Goal: Check status: Check status

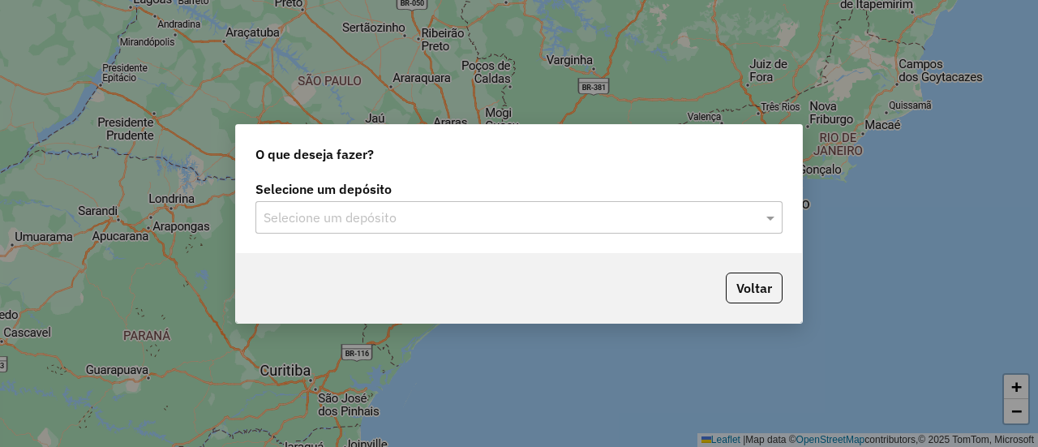
click at [433, 224] on input "text" at bounding box center [503, 218] width 479 height 19
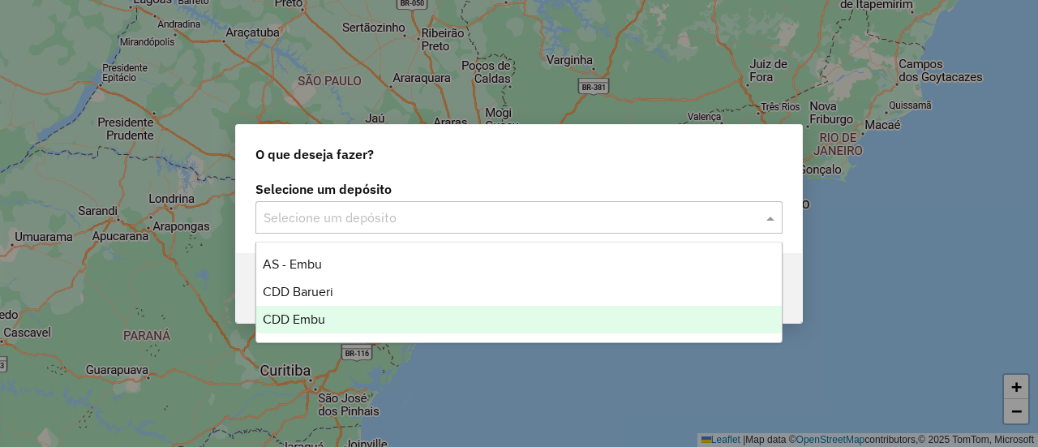
click at [350, 325] on div "CDD Embu" at bounding box center [518, 320] width 525 height 28
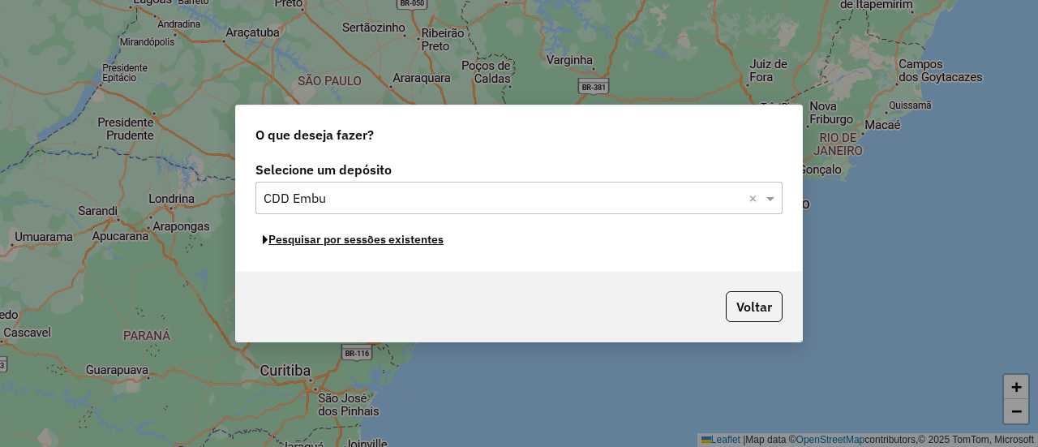
click at [349, 247] on button "Pesquisar por sessões existentes" at bounding box center [354, 239] width 196 height 25
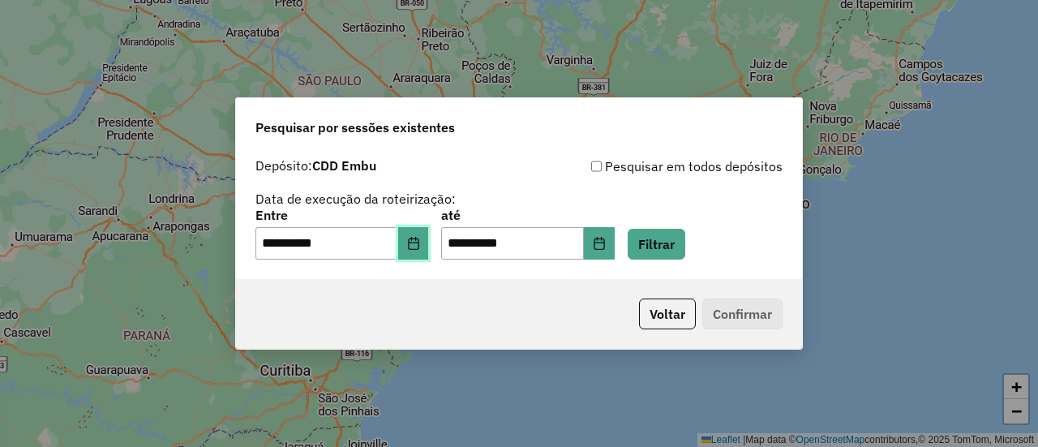
click at [420, 246] on icon "Choose Date" at bounding box center [413, 243] width 13 height 13
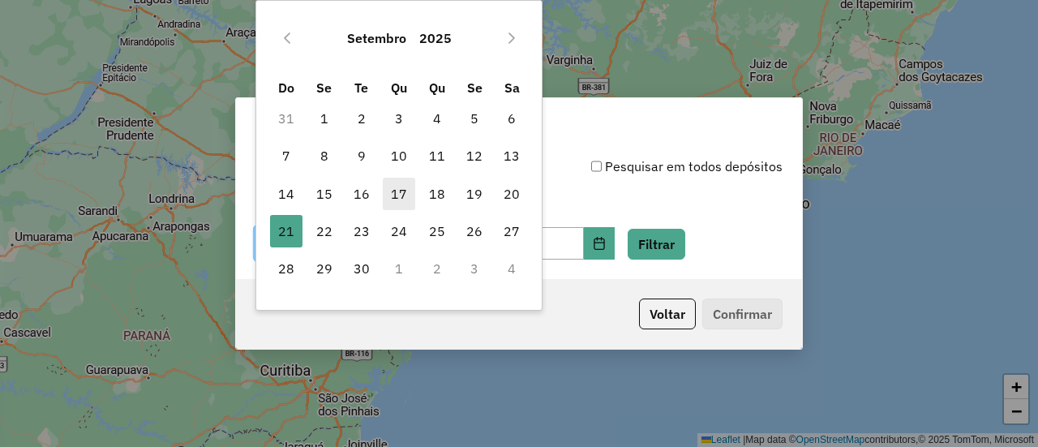
click at [393, 198] on span "17" at bounding box center [399, 194] width 32 height 32
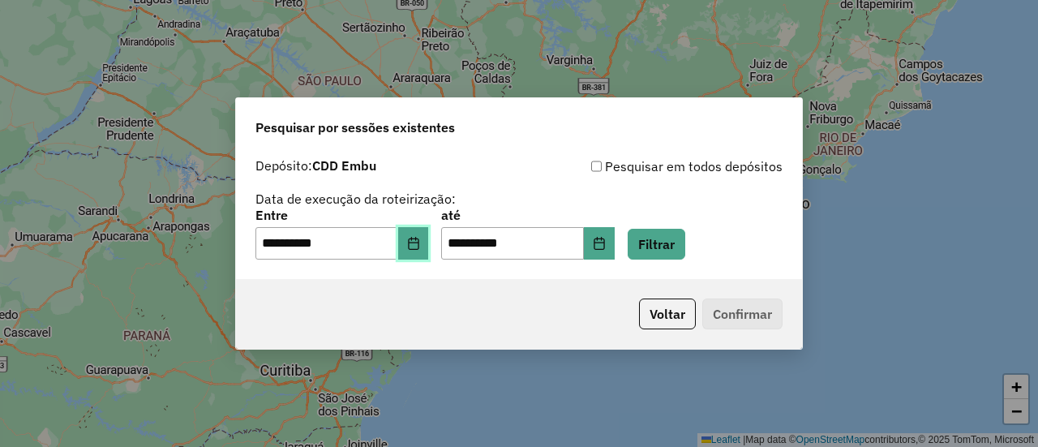
click at [420, 247] on icon "Choose Date" at bounding box center [413, 243] width 13 height 13
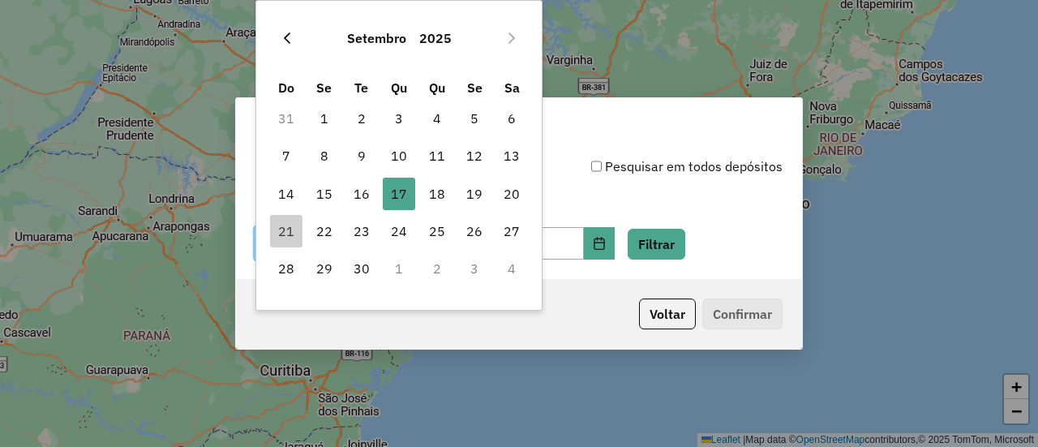
click at [292, 32] on icon "Previous Month" at bounding box center [287, 38] width 13 height 13
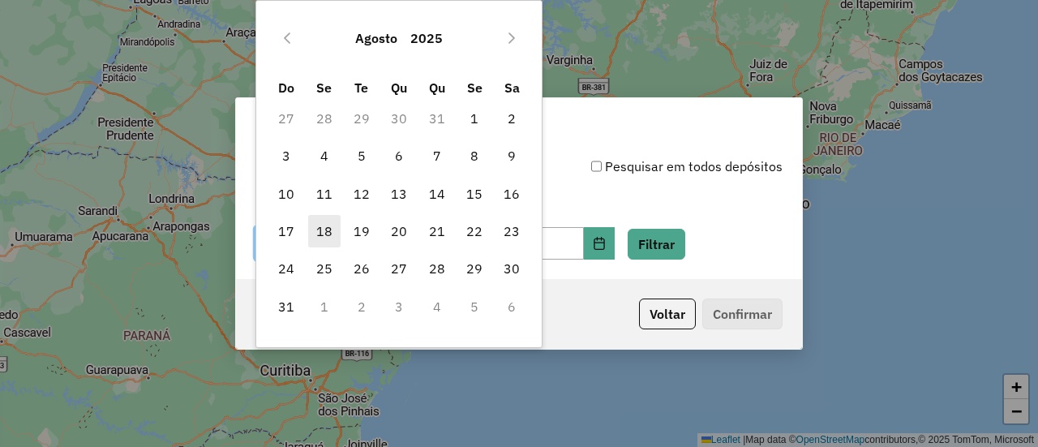
click at [328, 236] on span "18" at bounding box center [324, 231] width 32 height 32
type input "**********"
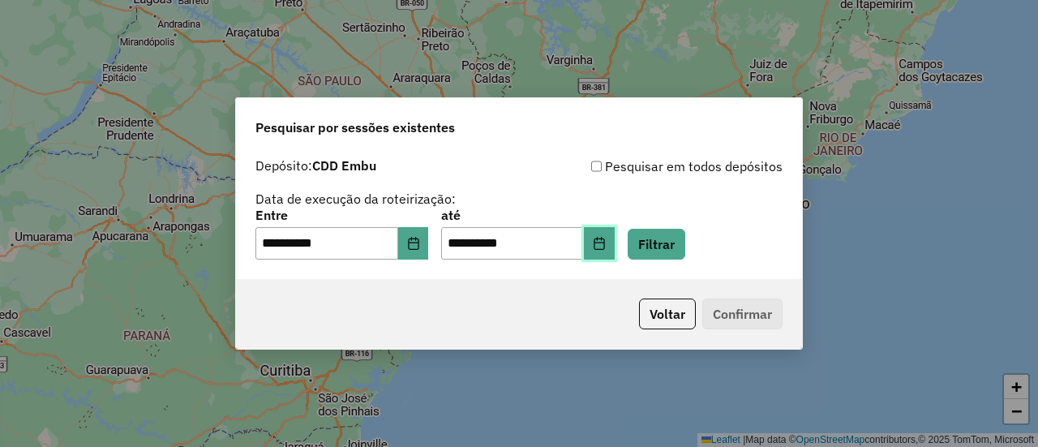
click at [606, 243] on icon "Choose Date" at bounding box center [599, 243] width 13 height 13
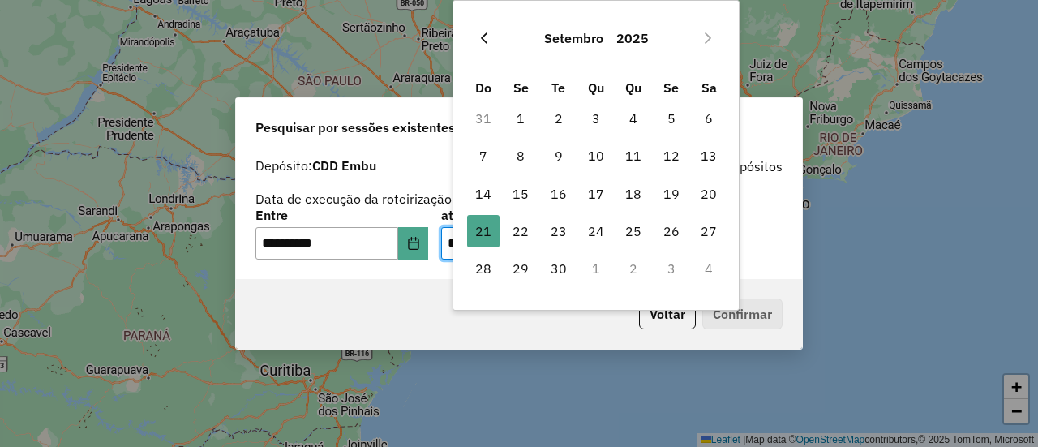
click at [485, 33] on icon "Previous Month" at bounding box center [484, 37] width 6 height 11
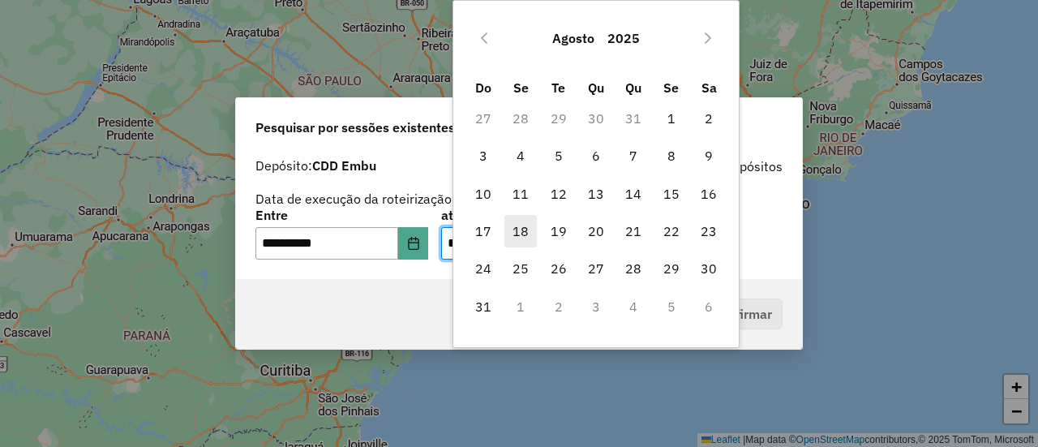
click at [531, 228] on span "18" at bounding box center [521, 231] width 32 height 32
type input "**********"
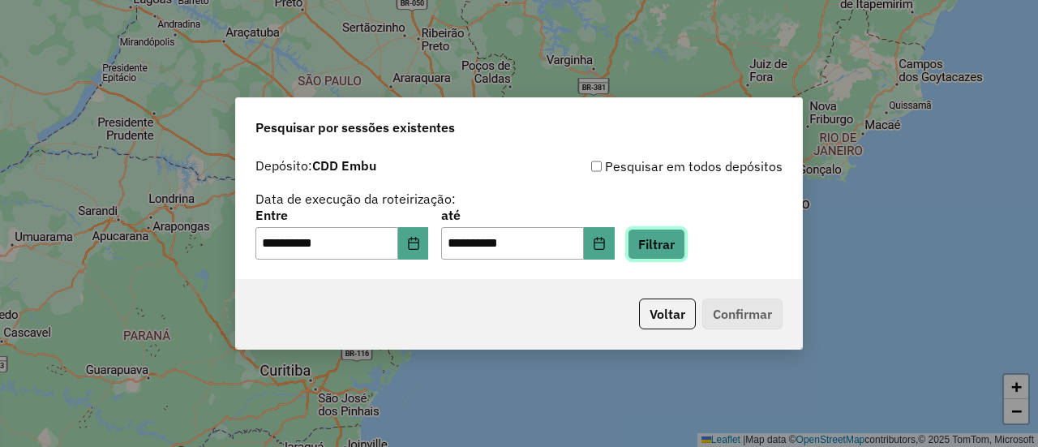
click at [673, 248] on button "Filtrar" at bounding box center [657, 244] width 58 height 31
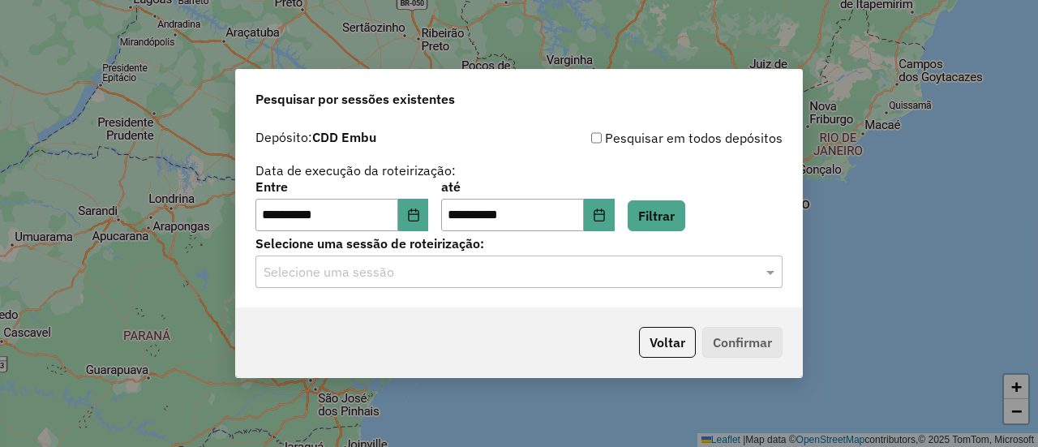
click at [418, 286] on div "Selecione uma sessão" at bounding box center [519, 272] width 527 height 32
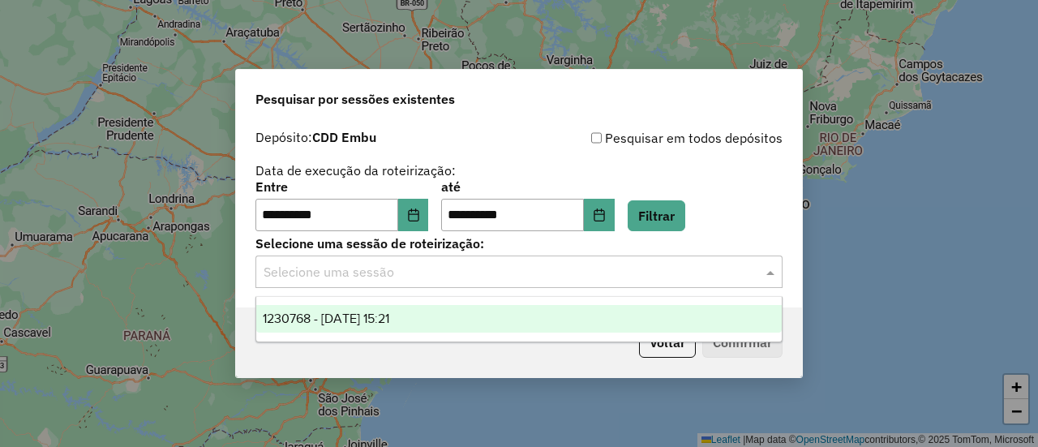
click at [411, 310] on div "1230768 - [DATE] 15:21" at bounding box center [518, 319] width 525 height 28
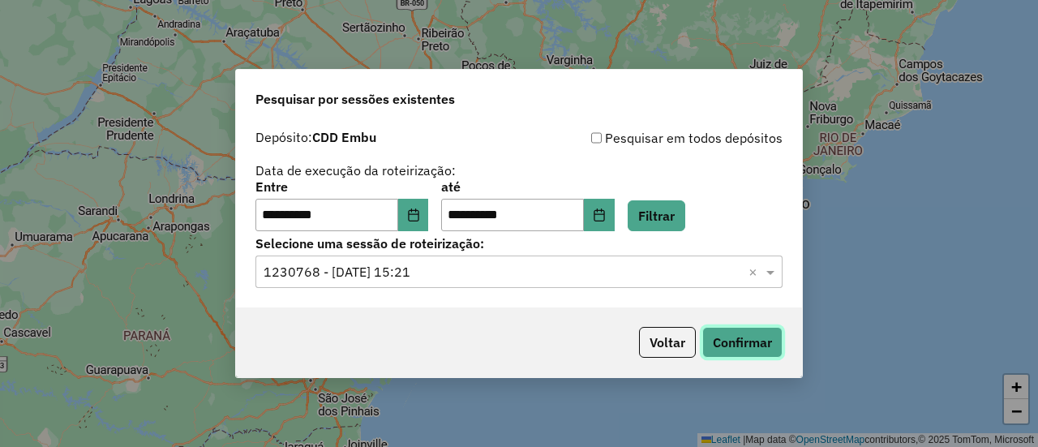
click at [728, 346] on button "Confirmar" at bounding box center [743, 342] width 80 height 31
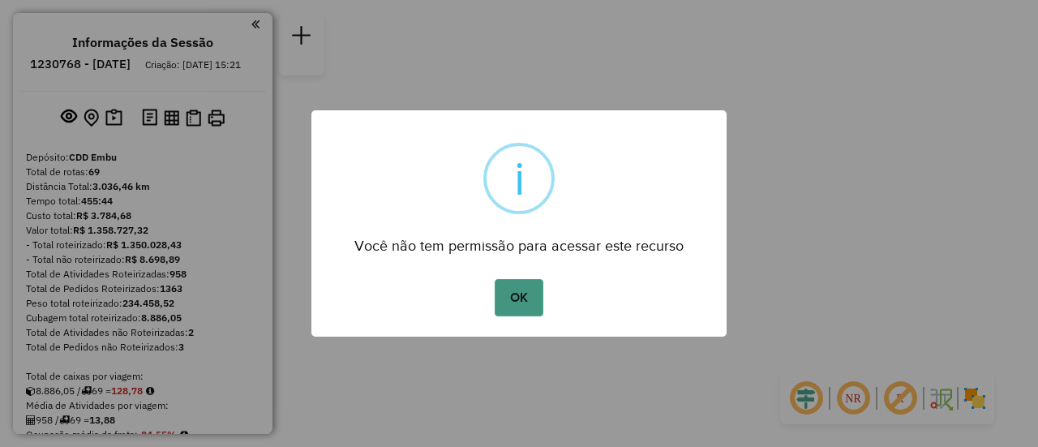
click at [518, 294] on button "OK" at bounding box center [519, 297] width 48 height 37
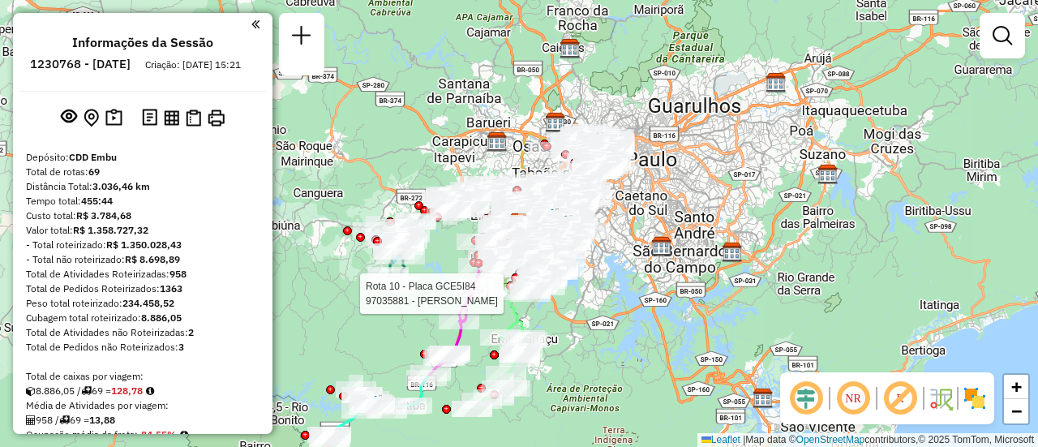
scroll to position [5731, 0]
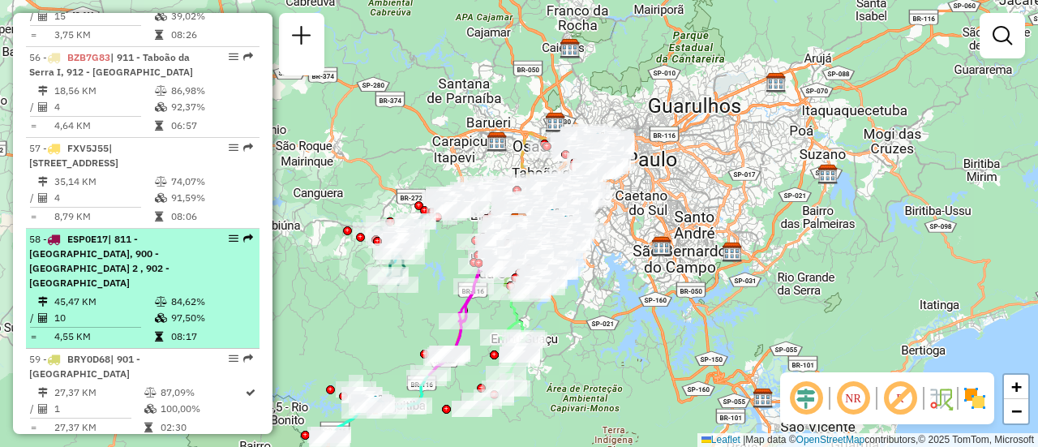
select select "**********"
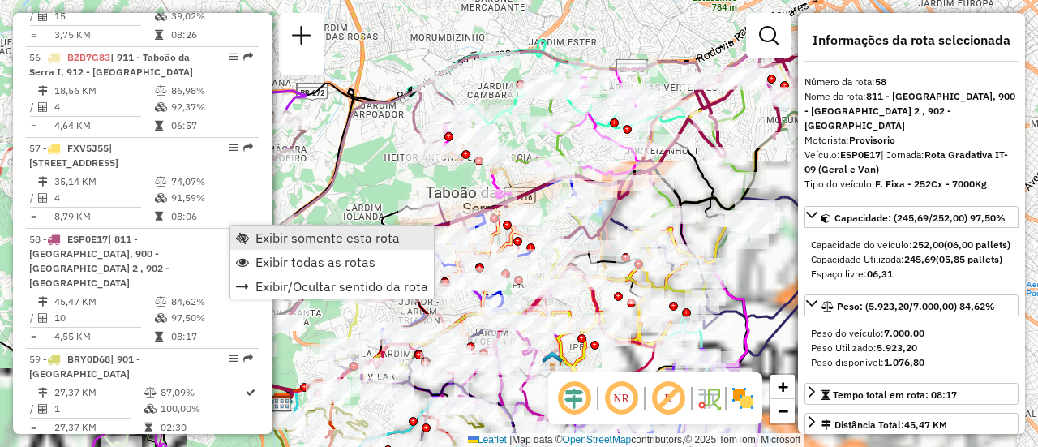
click at [277, 227] on link "Exibir somente esta rota" at bounding box center [332, 238] width 204 height 24
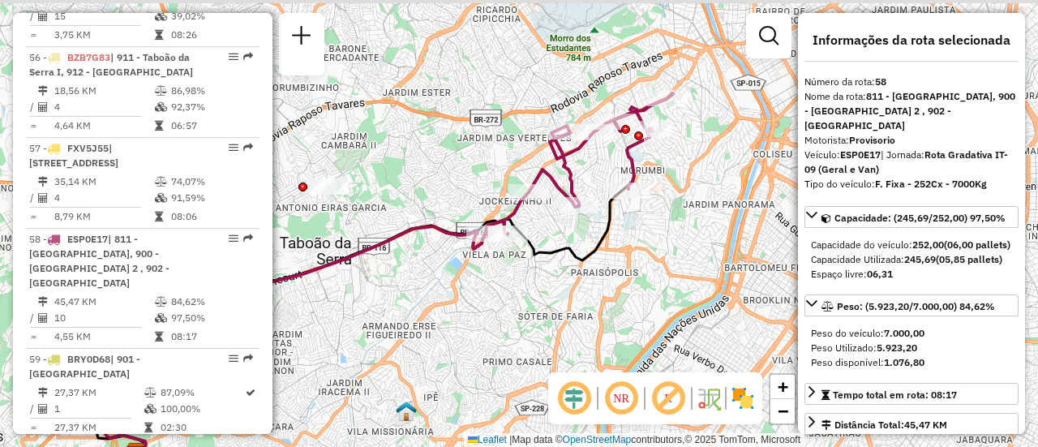
drag, startPoint x: 591, startPoint y: 246, endPoint x: 443, endPoint y: 298, distance: 157.3
click at [443, 298] on div "Janela de atendimento Grade de atendimento Capacidade Transportadoras Veículos …" at bounding box center [519, 223] width 1038 height 447
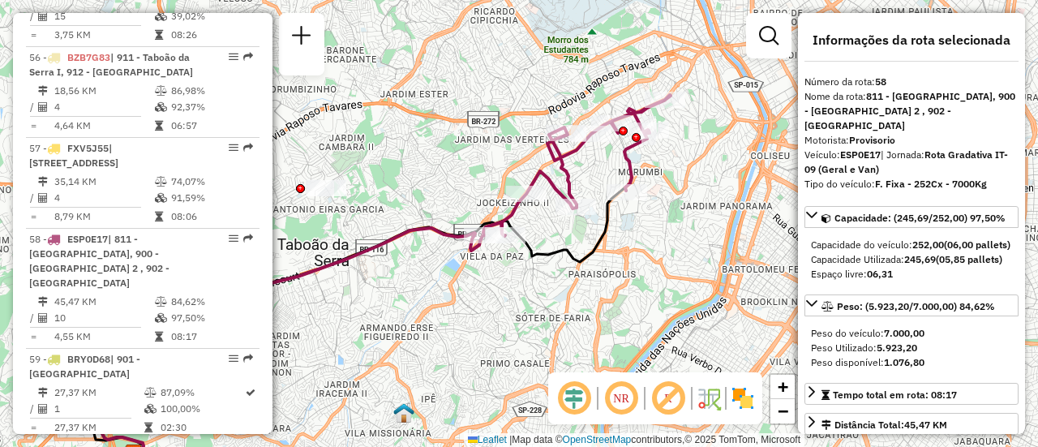
click at [621, 402] on em at bounding box center [621, 398] width 39 height 39
click at [748, 395] on img at bounding box center [743, 398] width 26 height 26
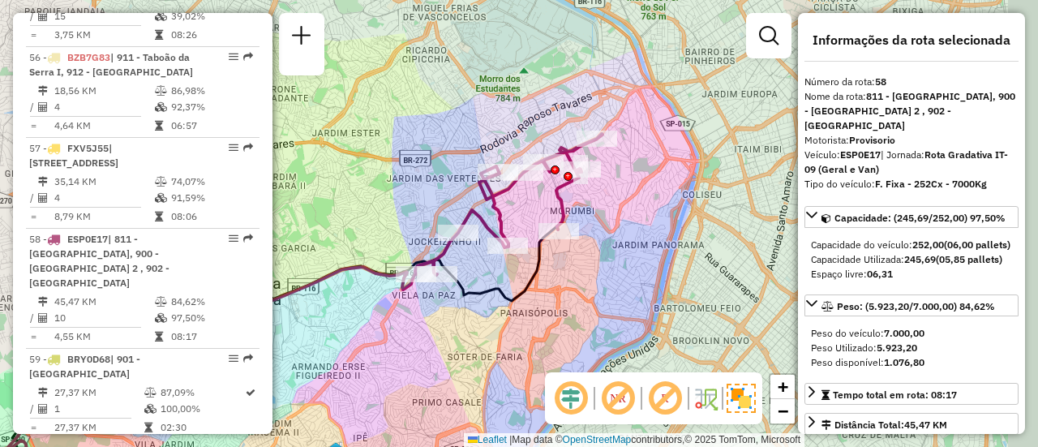
drag, startPoint x: 699, startPoint y: 251, endPoint x: 630, endPoint y: 290, distance: 78.5
click at [630, 290] on div "Janela de atendimento Grade de atendimento Capacidade Transportadoras Veículos …" at bounding box center [519, 223] width 1038 height 447
